Goal: Transaction & Acquisition: Purchase product/service

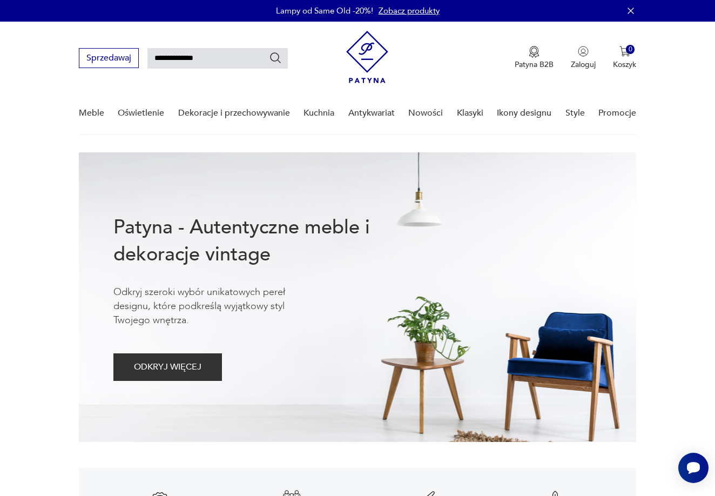
type input "**********"
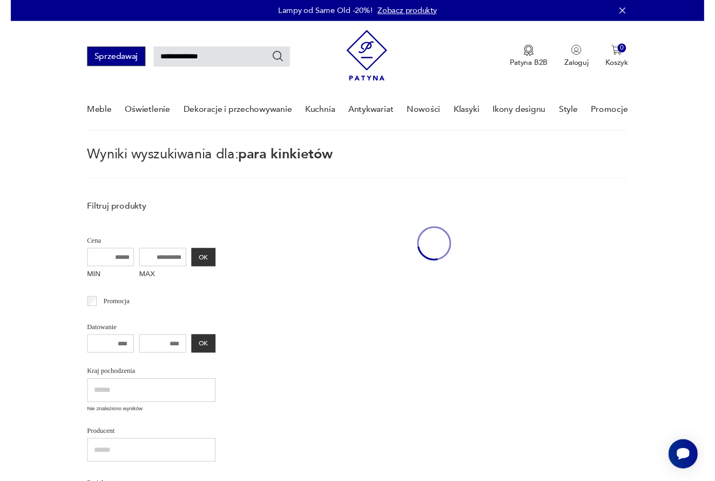
scroll to position [39, 0]
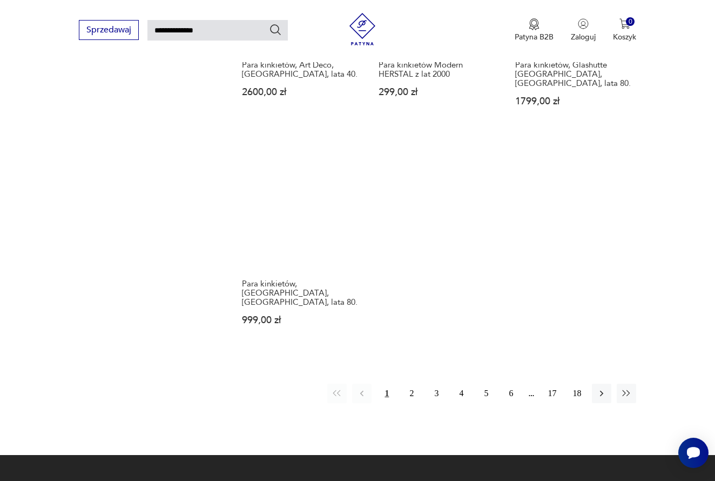
scroll to position [1229, 0]
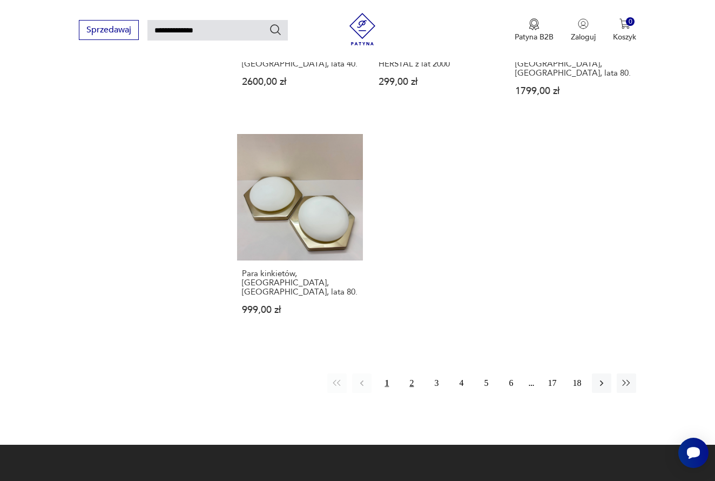
click at [408, 393] on button "2" at bounding box center [411, 382] width 19 height 19
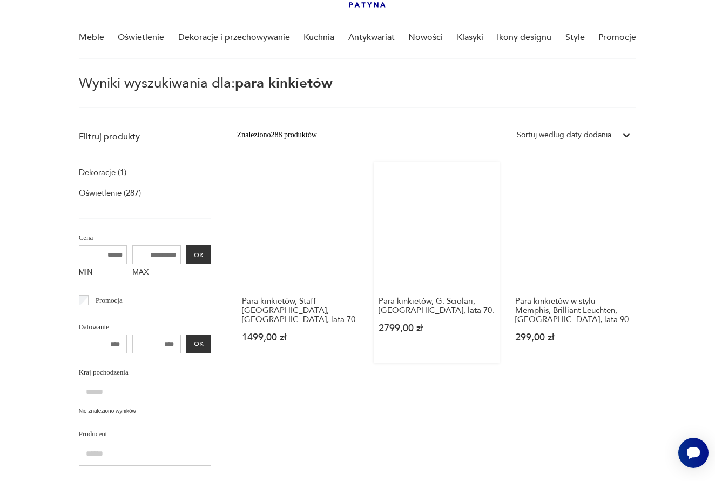
scroll to position [75, 0]
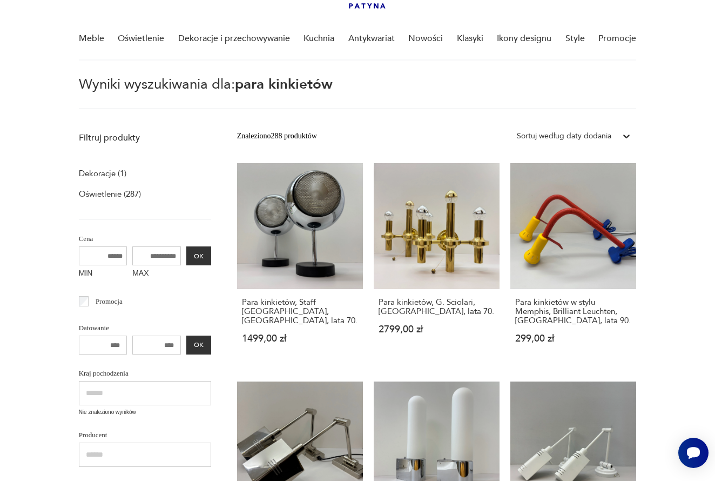
click at [132, 248] on input "MAX" at bounding box center [156, 255] width 49 height 19
click at [132, 253] on input "MAX" at bounding box center [156, 255] width 49 height 19
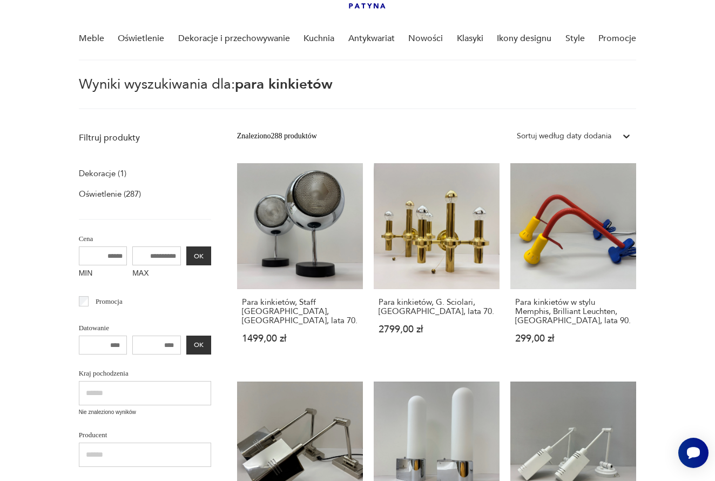
click at [132, 253] on input "MAX" at bounding box center [156, 255] width 49 height 19
type input "***"
click at [186, 254] on button "OK" at bounding box center [198, 255] width 25 height 19
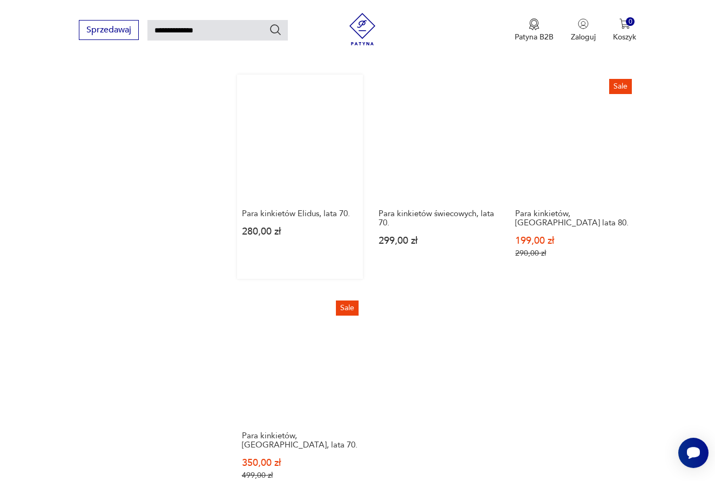
scroll to position [1148, 0]
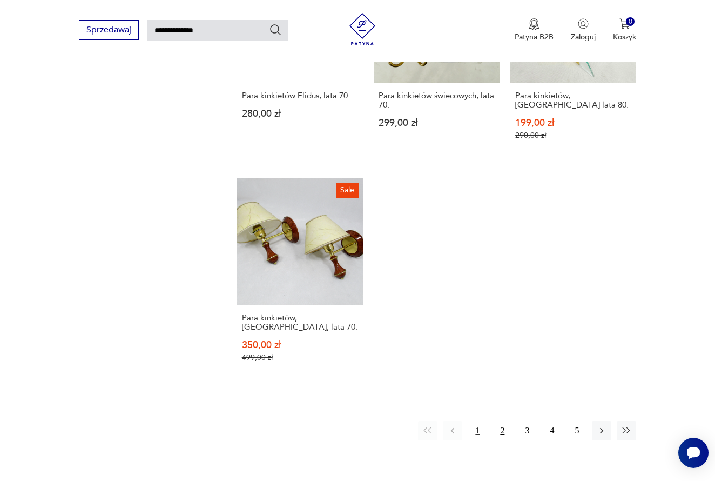
click at [504, 440] on button "2" at bounding box center [502, 430] width 19 height 19
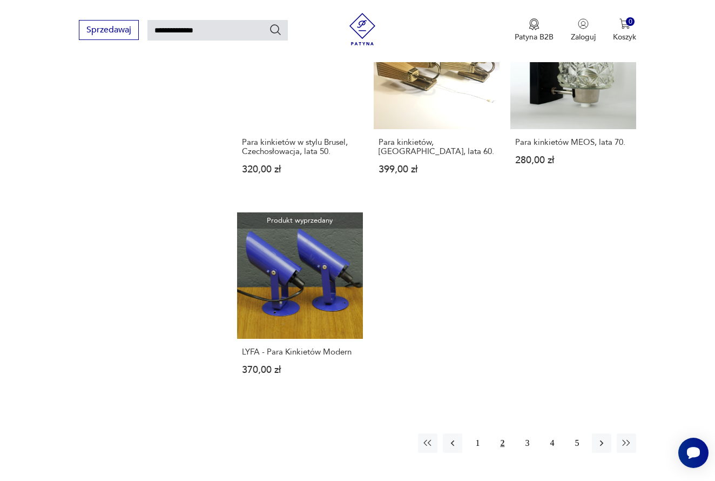
scroll to position [1161, 0]
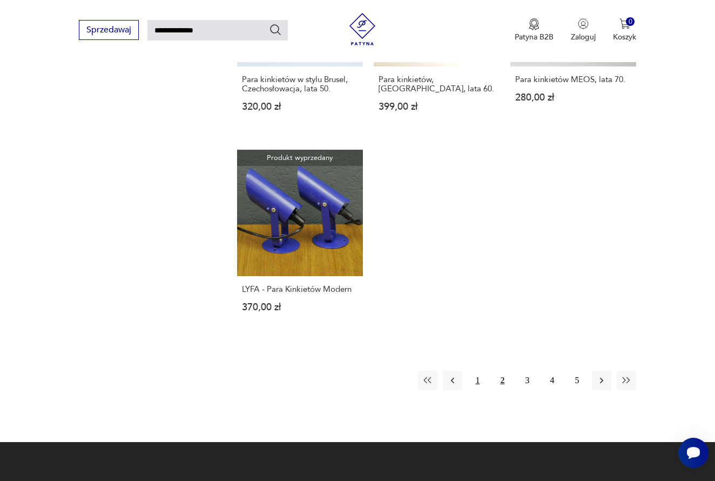
click at [473, 390] on button "1" at bounding box center [477, 380] width 19 height 19
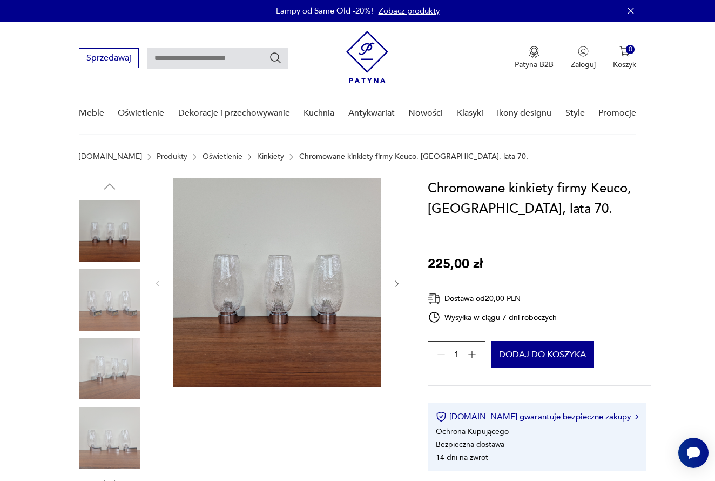
click at [120, 297] on img at bounding box center [110, 300] width 62 height 62
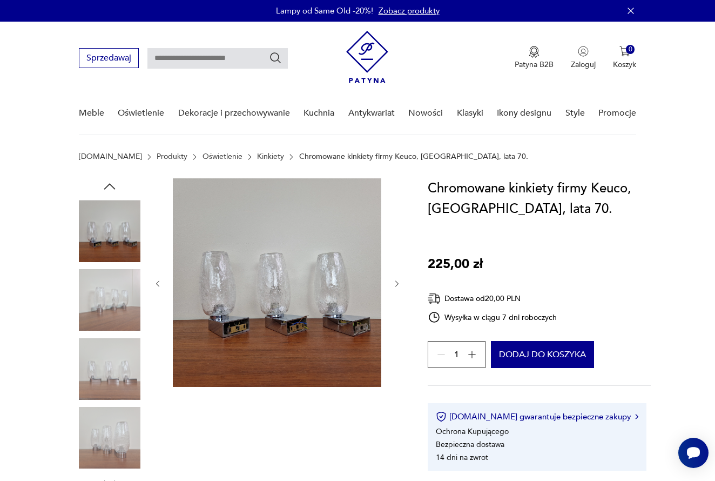
click at [118, 297] on img at bounding box center [110, 300] width 62 height 62
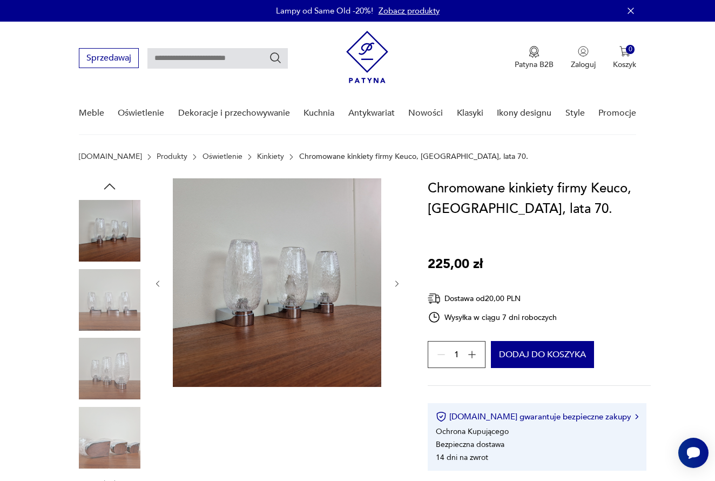
click at [118, 314] on img at bounding box center [110, 300] width 62 height 62
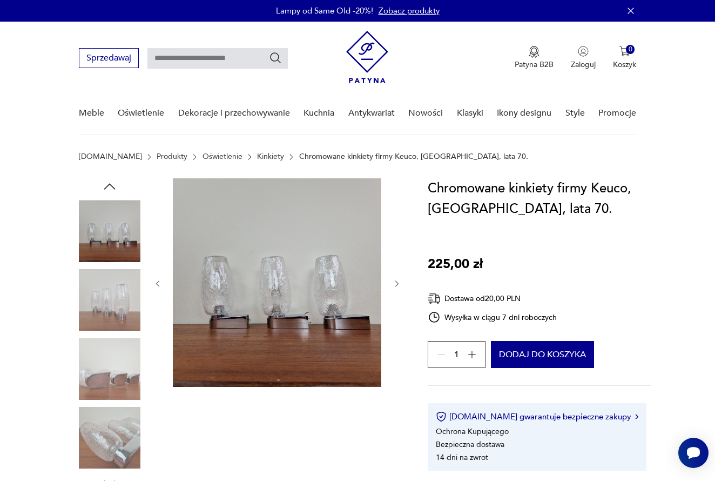
click at [94, 443] on img at bounding box center [110, 438] width 62 height 62
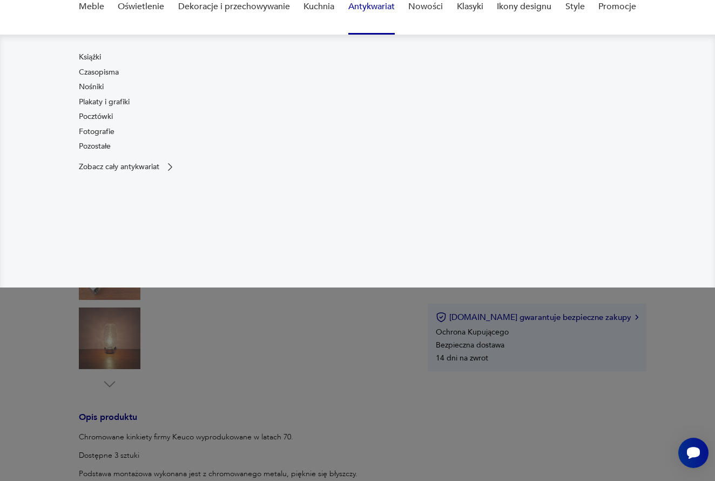
scroll to position [110, 0]
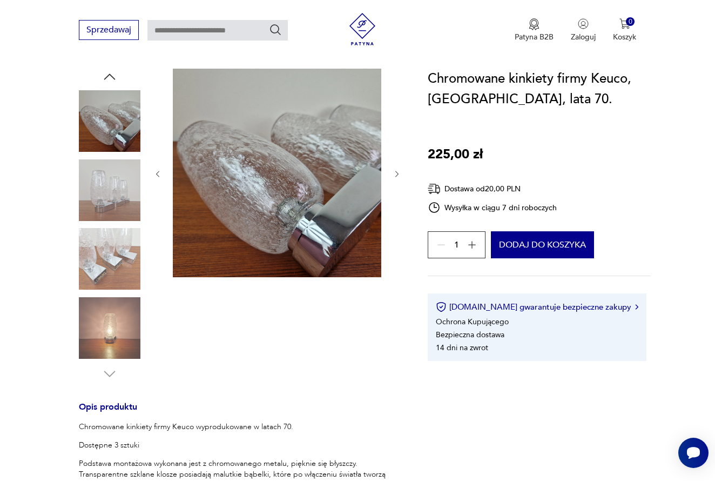
click at [93, 179] on img at bounding box center [110, 190] width 62 height 62
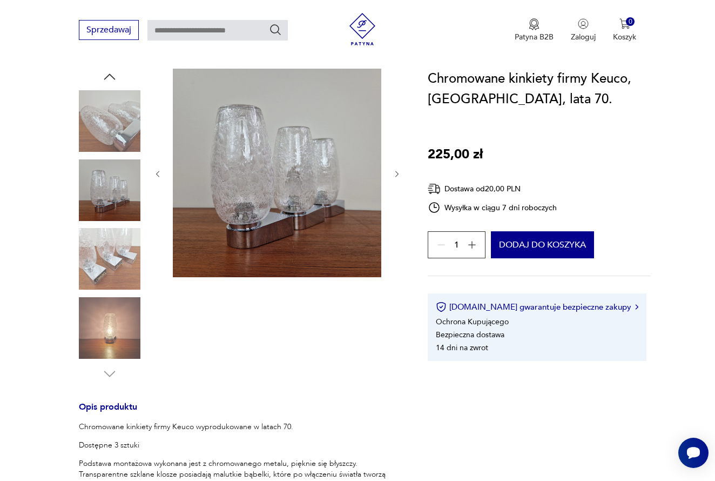
click at [98, 130] on img at bounding box center [110, 121] width 62 height 62
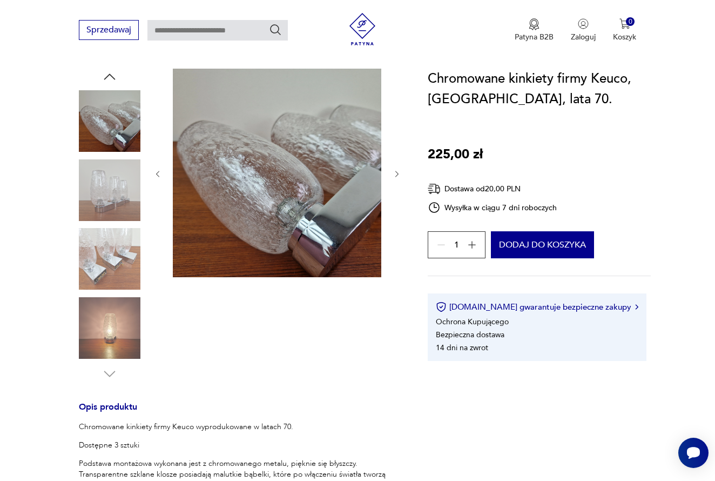
click at [100, 252] on img at bounding box center [110, 259] width 62 height 62
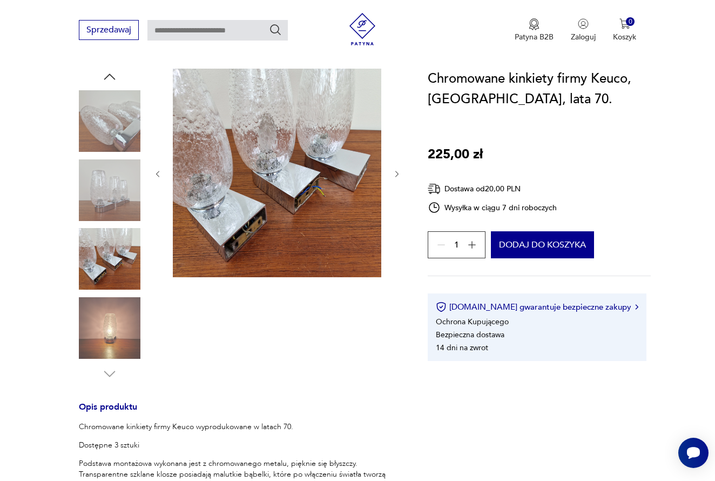
click at [100, 322] on img at bounding box center [110, 328] width 62 height 62
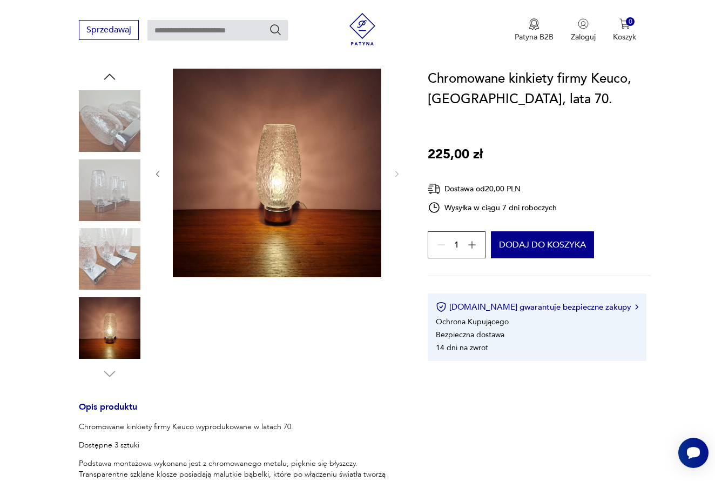
scroll to position [293, 0]
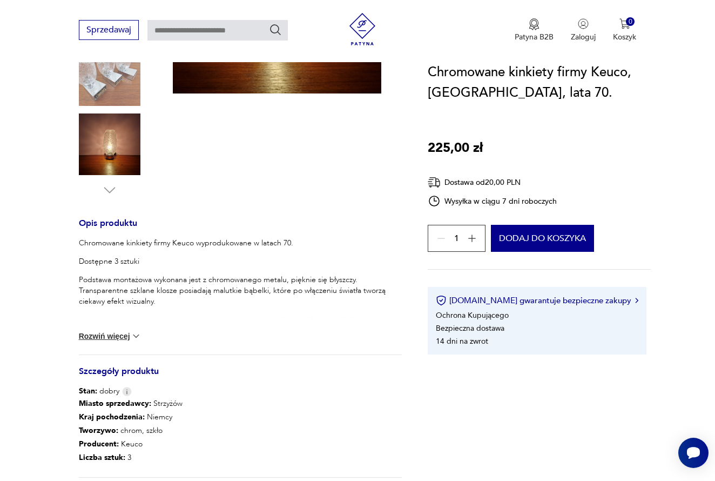
click at [99, 339] on button "Rozwiń więcej" at bounding box center [110, 336] width 63 height 11
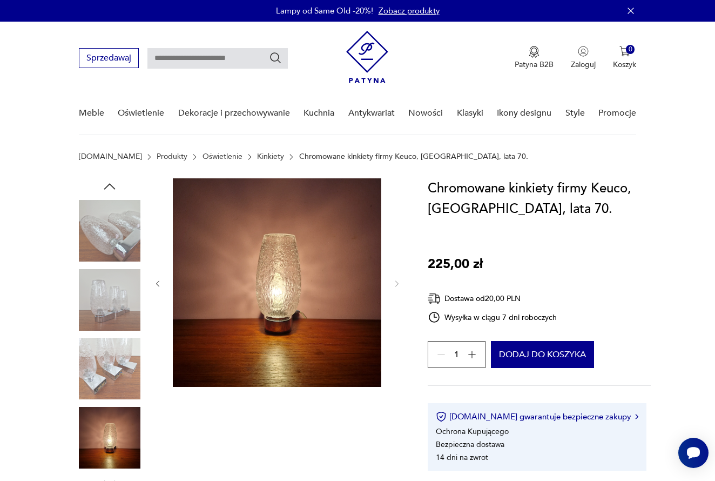
scroll to position [0, 0]
click at [470, 358] on icon "button" at bounding box center [472, 354] width 11 height 11
click at [470, 358] on div "3" at bounding box center [457, 354] width 58 height 27
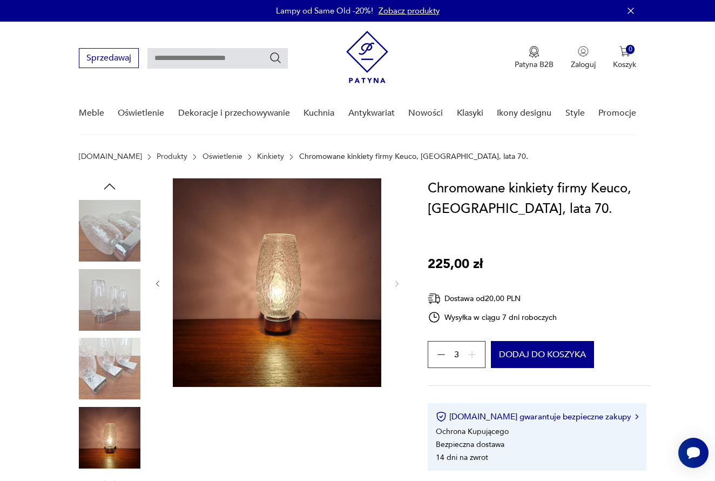
click at [470, 358] on div "3" at bounding box center [457, 354] width 58 height 27
click at [441, 354] on icon "button" at bounding box center [441, 354] width 11 height 11
click at [441, 354] on div "1" at bounding box center [457, 354] width 58 height 27
click at [388, 413] on div at bounding box center [277, 334] width 248 height 313
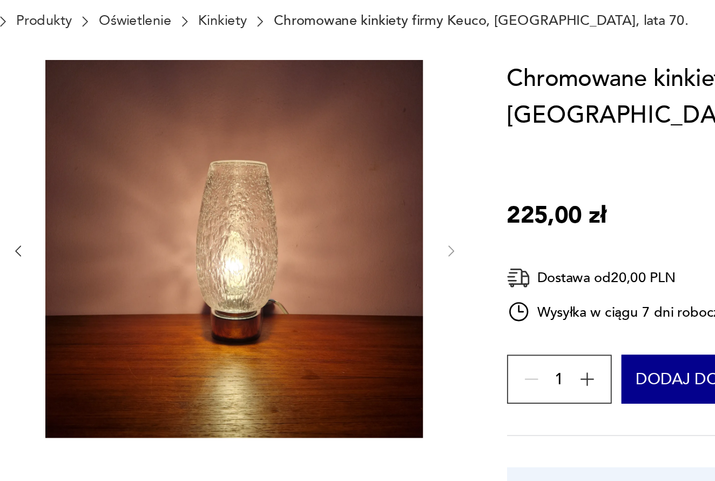
scroll to position [2, 0]
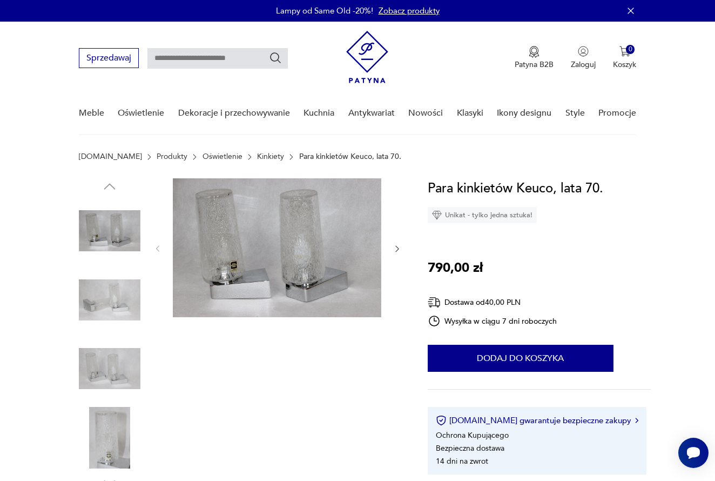
click at [115, 297] on img at bounding box center [110, 300] width 62 height 62
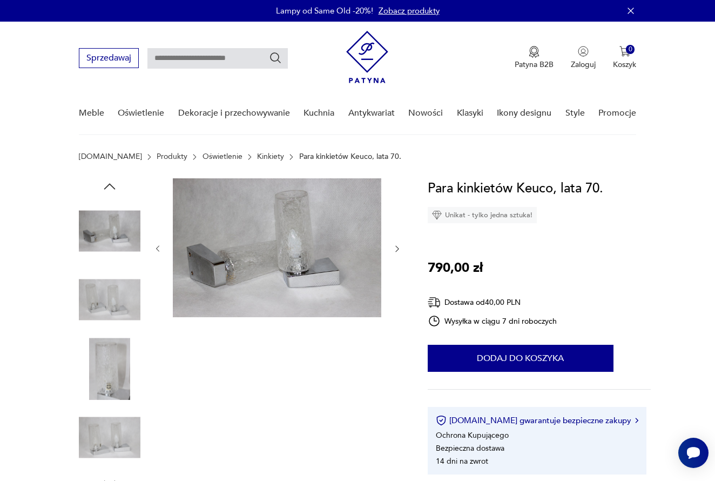
click at [110, 308] on img at bounding box center [110, 300] width 62 height 62
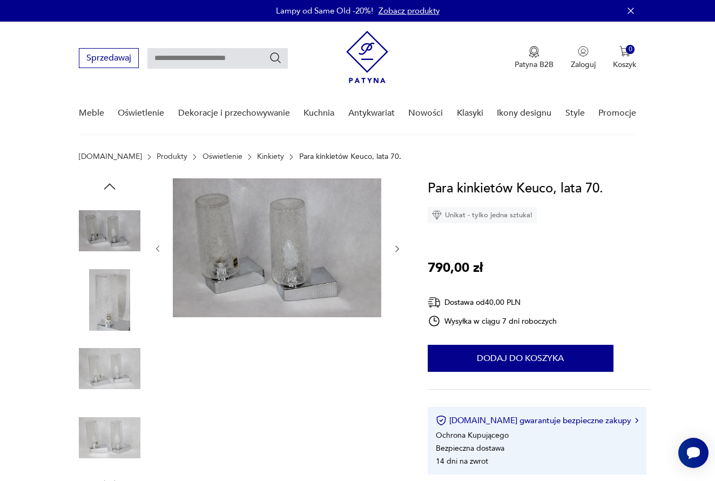
click at [110, 311] on img at bounding box center [110, 300] width 62 height 62
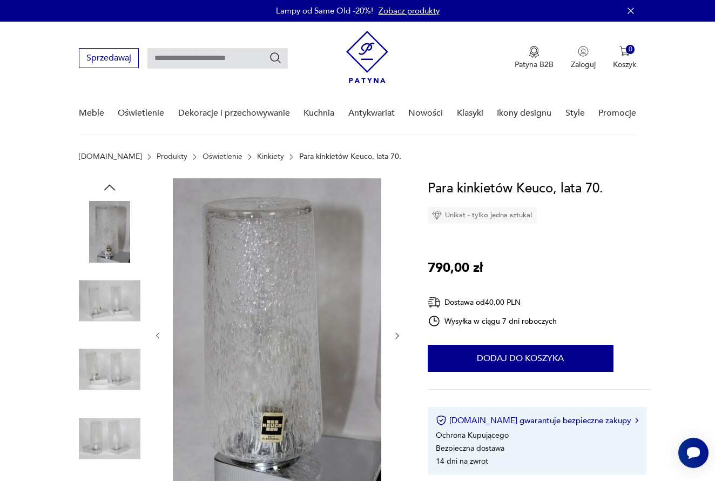
click at [104, 334] on div at bounding box center [110, 336] width 62 height 270
click at [91, 429] on img at bounding box center [110, 438] width 62 height 62
